Goal: Task Accomplishment & Management: Use online tool/utility

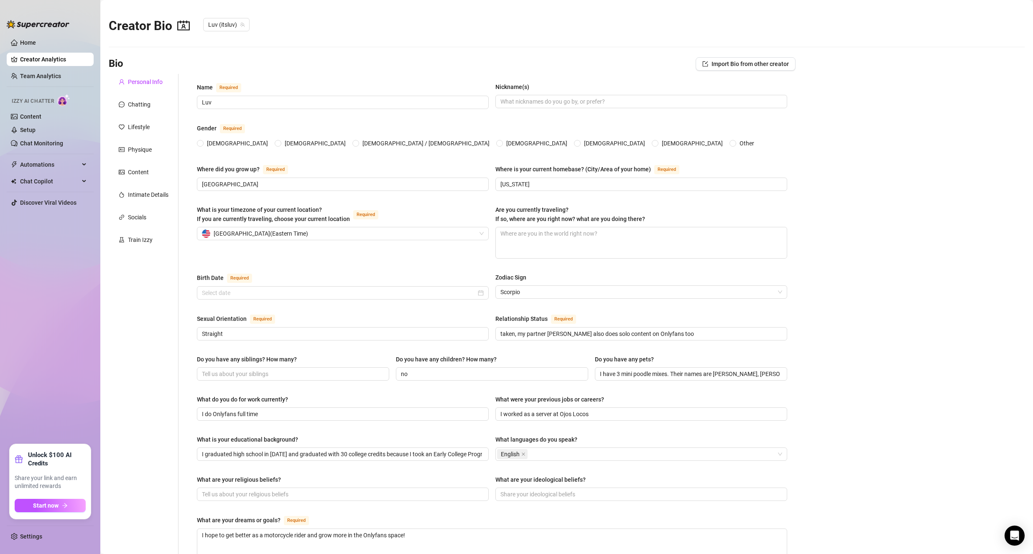
radio input "true"
type input "[DATE]"
click at [41, 119] on link "Content" at bounding box center [30, 116] width 21 height 7
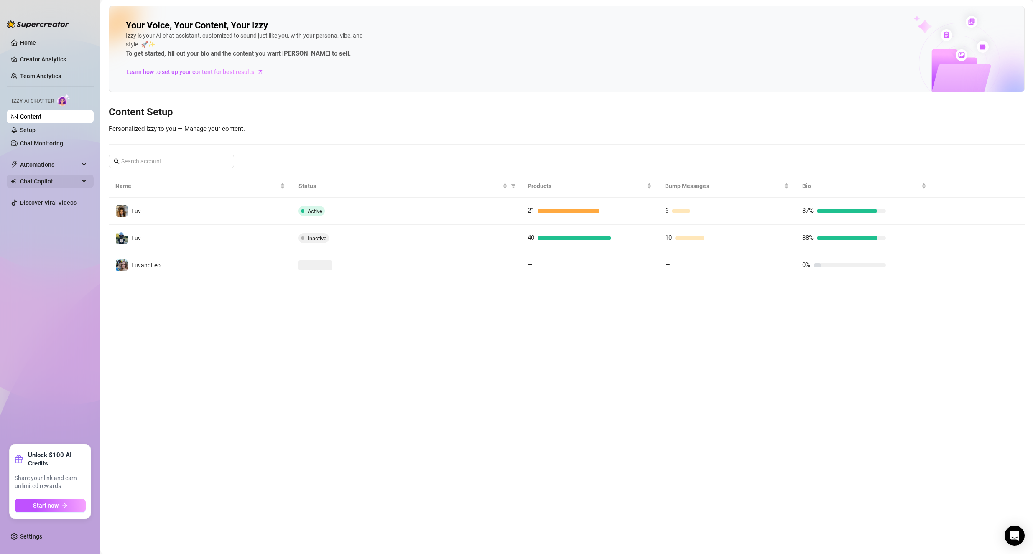
click at [44, 181] on span "Chat Copilot" at bounding box center [49, 181] width 59 height 13
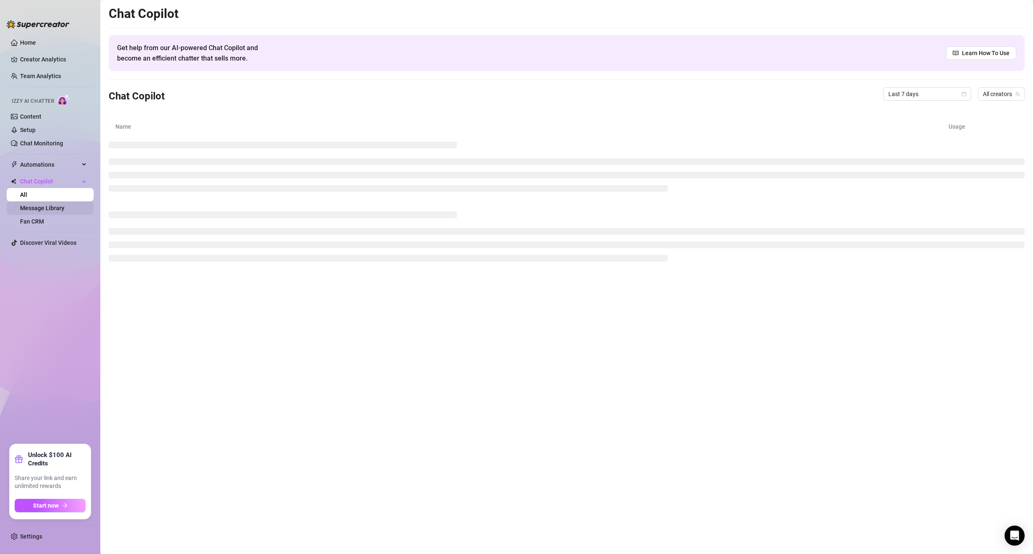
click at [48, 208] on link "Message Library" at bounding box center [42, 208] width 44 height 7
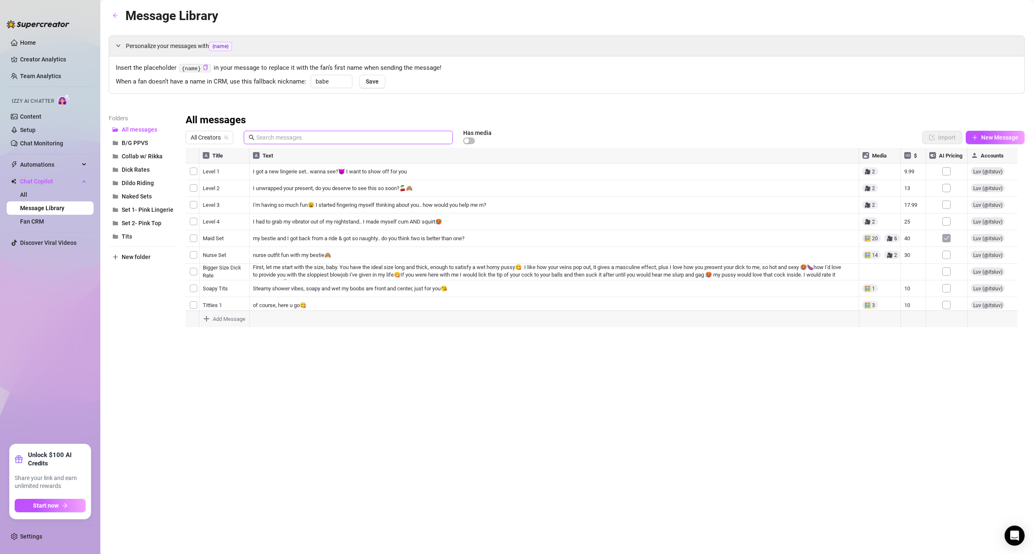
click at [273, 138] on input "text" at bounding box center [351, 137] width 191 height 9
type input "w"
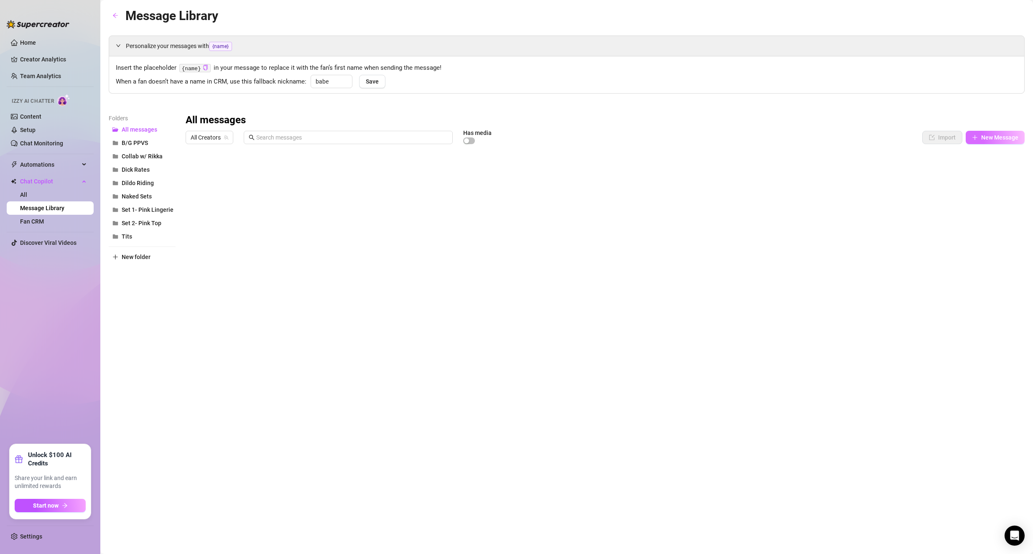
click at [1003, 139] on span "New Message" at bounding box center [999, 137] width 37 height 7
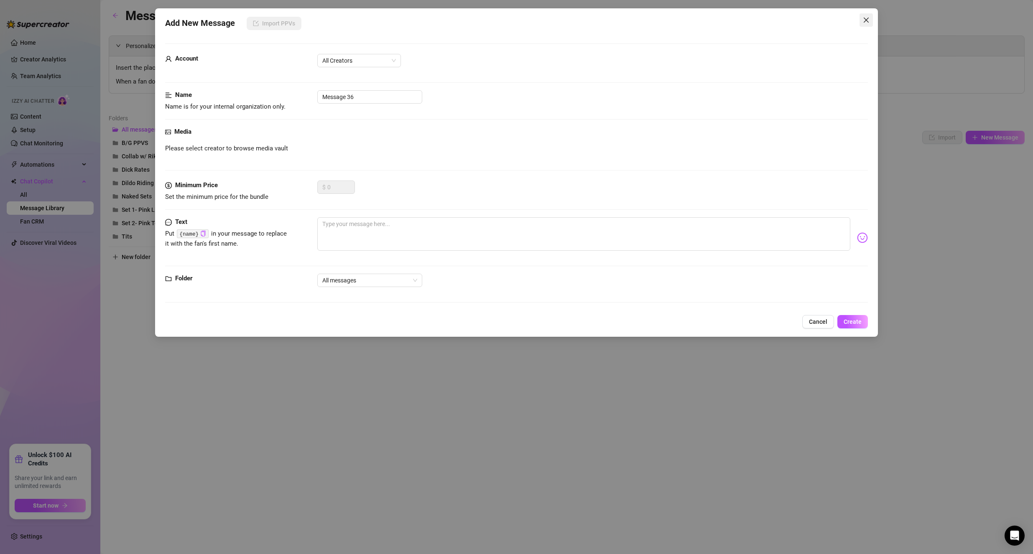
click at [867, 19] on icon "close" at bounding box center [866, 20] width 7 height 7
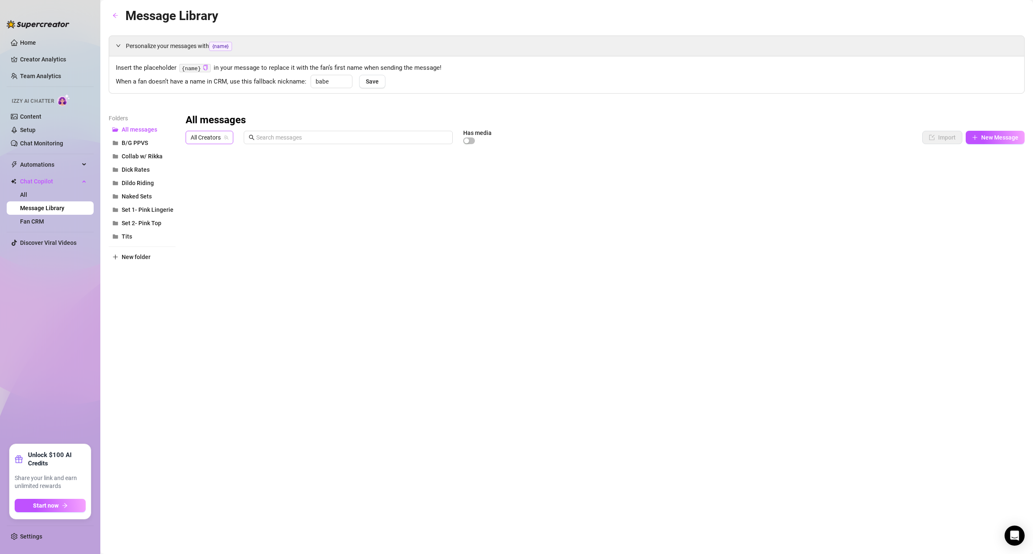
click at [207, 141] on span "All Creators" at bounding box center [210, 137] width 38 height 13
drag, startPoint x: 231, startPoint y: 178, endPoint x: 294, endPoint y: 155, distance: 67.0
click at [233, 179] on span "( itsluv )" at bounding box center [228, 182] width 18 height 9
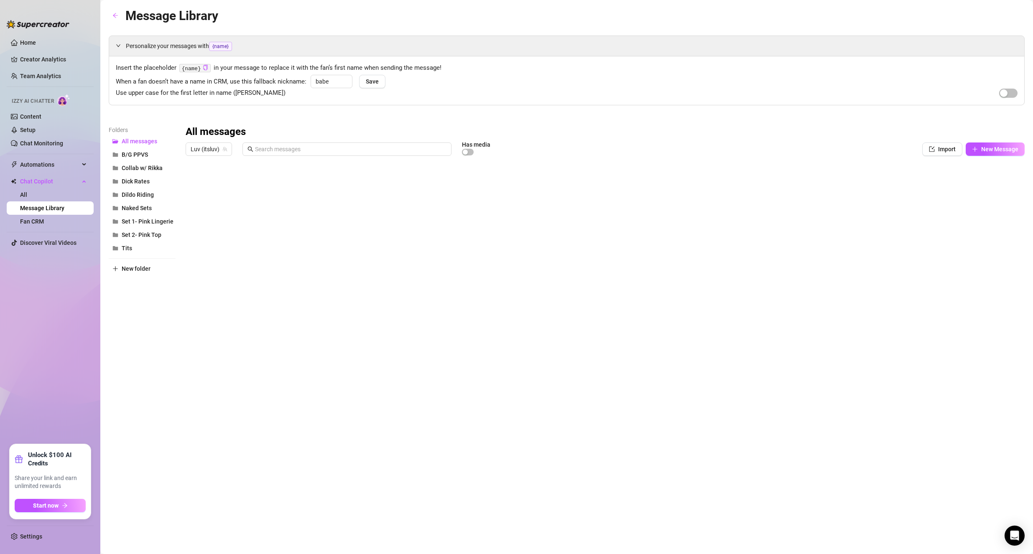
drag, startPoint x: 531, startPoint y: 110, endPoint x: 785, endPoint y: 109, distance: 254.1
click at [531, 111] on div "Personalize your messages with {name} Insert the placeholder {name} in your mes…" at bounding box center [567, 191] width 916 height 311
click at [937, 154] on button "Import" at bounding box center [942, 149] width 40 height 13
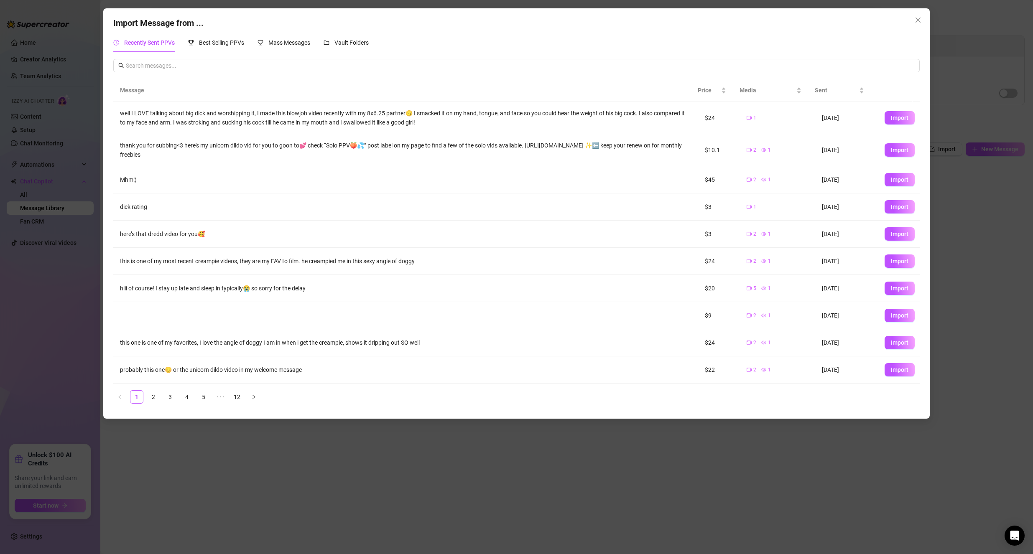
click at [888, 122] on button "Import" at bounding box center [899, 117] width 30 height 13
type textarea "well I LOVE talking about big dick and worshipping it, I made this blowjob vide…"
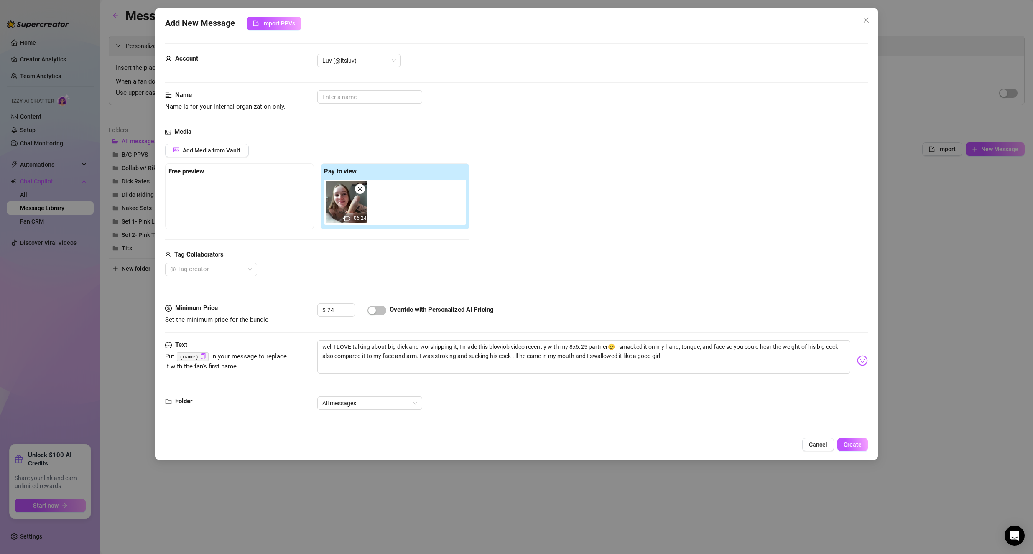
click at [328, 104] on div "Name Name is for your internal organization only." at bounding box center [516, 100] width 703 height 21
click at [333, 95] on input "text" at bounding box center [369, 96] width 105 height 13
type input "W"
type input "Worship Blowjob"
click at [334, 133] on div "Media" at bounding box center [516, 132] width 703 height 10
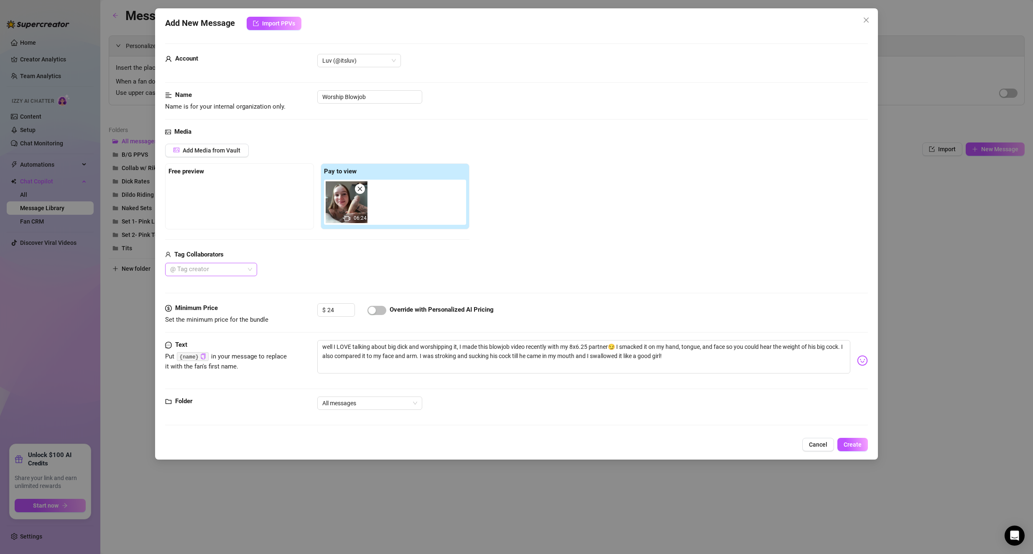
click at [209, 275] on div at bounding box center [207, 270] width 80 height 12
click at [209, 285] on div "Pat 🪵" at bounding box center [211, 286] width 79 height 9
click at [347, 248] on div "Add Media from Vault Free preview Pay to view 06:24 Tag Collaborators Pat 🪵" at bounding box center [317, 210] width 304 height 133
click at [367, 397] on span "All messages" at bounding box center [369, 403] width 95 height 13
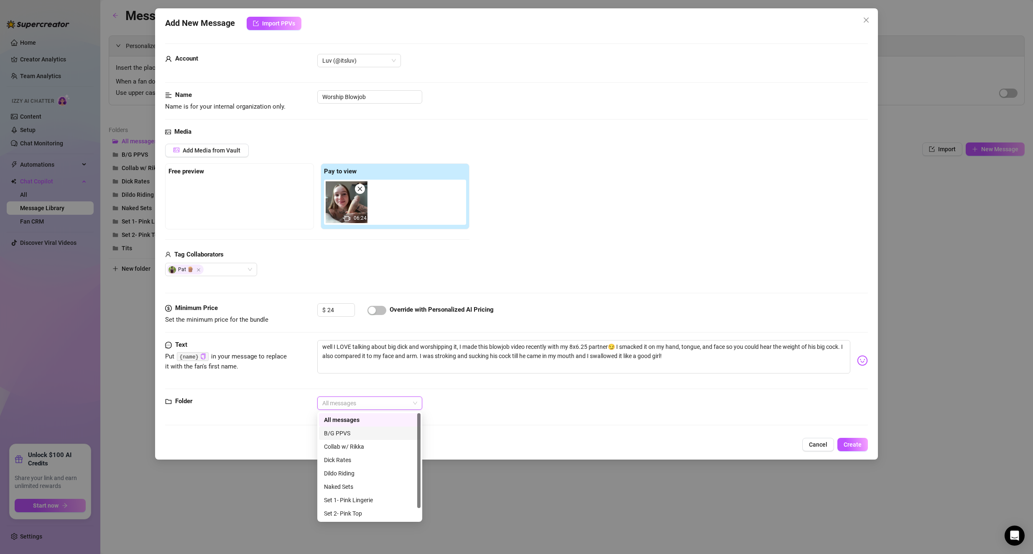
drag, startPoint x: 360, startPoint y: 435, endPoint x: 275, endPoint y: 426, distance: 85.3
click at [360, 435] on div "B/G PPVS" at bounding box center [370, 433] width 92 height 9
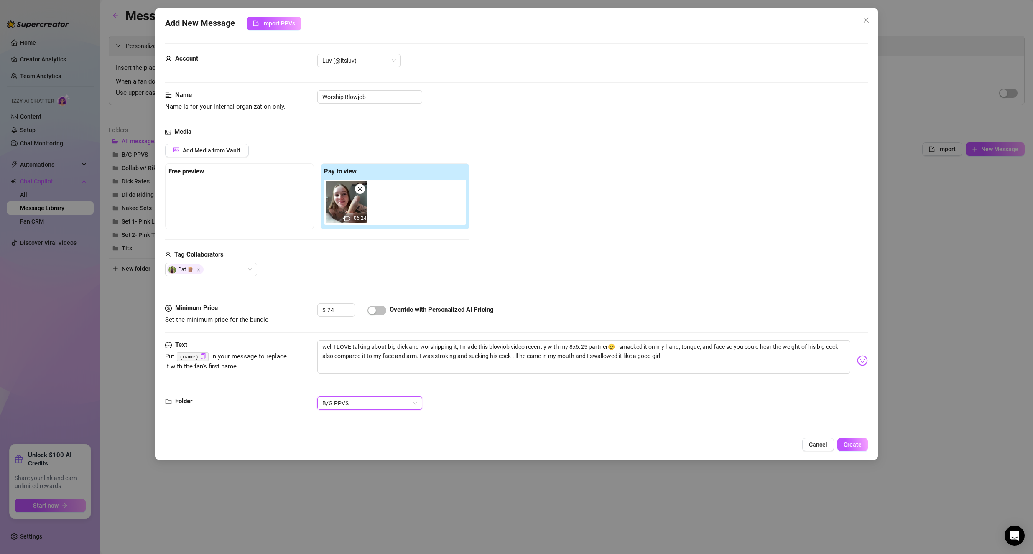
click at [268, 419] on div "Folder B/G PPVS B/G PPVS" at bounding box center [516, 415] width 703 height 36
click at [574, 344] on textarea "well I LOVE talking about big dick and worshipping it, I made this blowjob vide…" at bounding box center [583, 356] width 533 height 33
type textarea "well I LOVE talking about big dick and worshipping it, I made this blowjob vide…"
drag, startPoint x: 579, startPoint y: 349, endPoint x: 583, endPoint y: 354, distance: 6.9
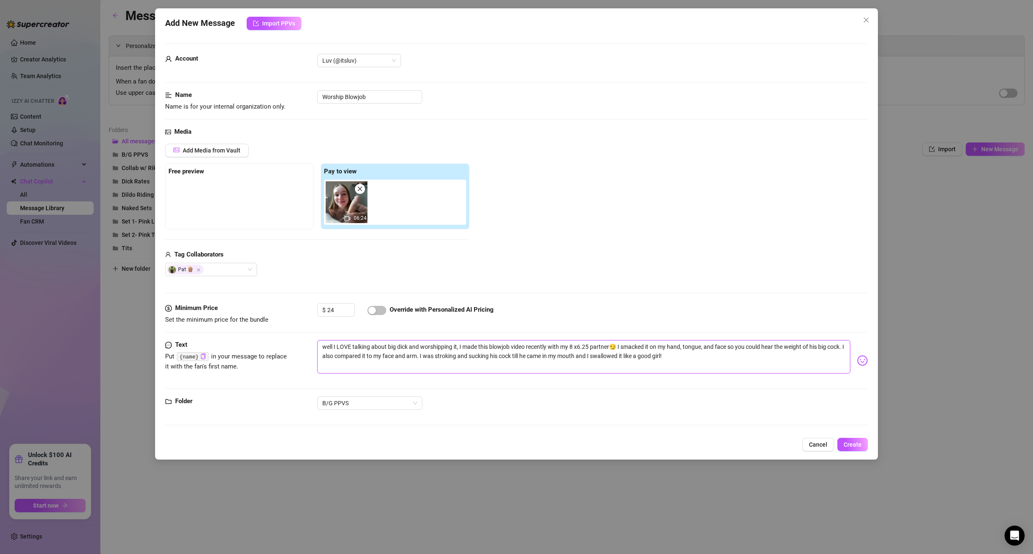
click at [579, 349] on textarea "well I LOVE talking about big dick and worshipping it, I made this blowjob vide…" at bounding box center [583, 356] width 533 height 33
type textarea "well I LOVE talking about big dick and worshipping it, I made this blowjob vide…"
click at [646, 398] on div "B/G PPVS" at bounding box center [592, 403] width 551 height 13
click at [858, 447] on span "Create" at bounding box center [852, 444] width 18 height 7
